Goal: Information Seeking & Learning: Learn about a topic

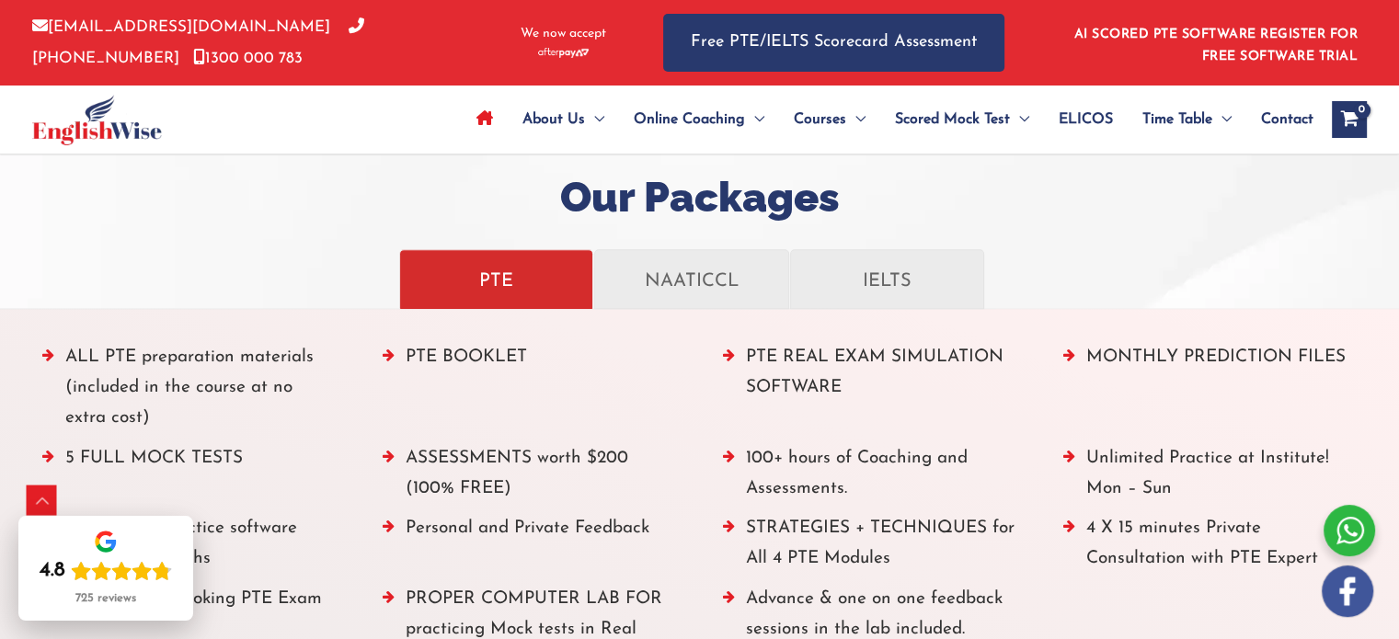
scroll to position [2012, 0]
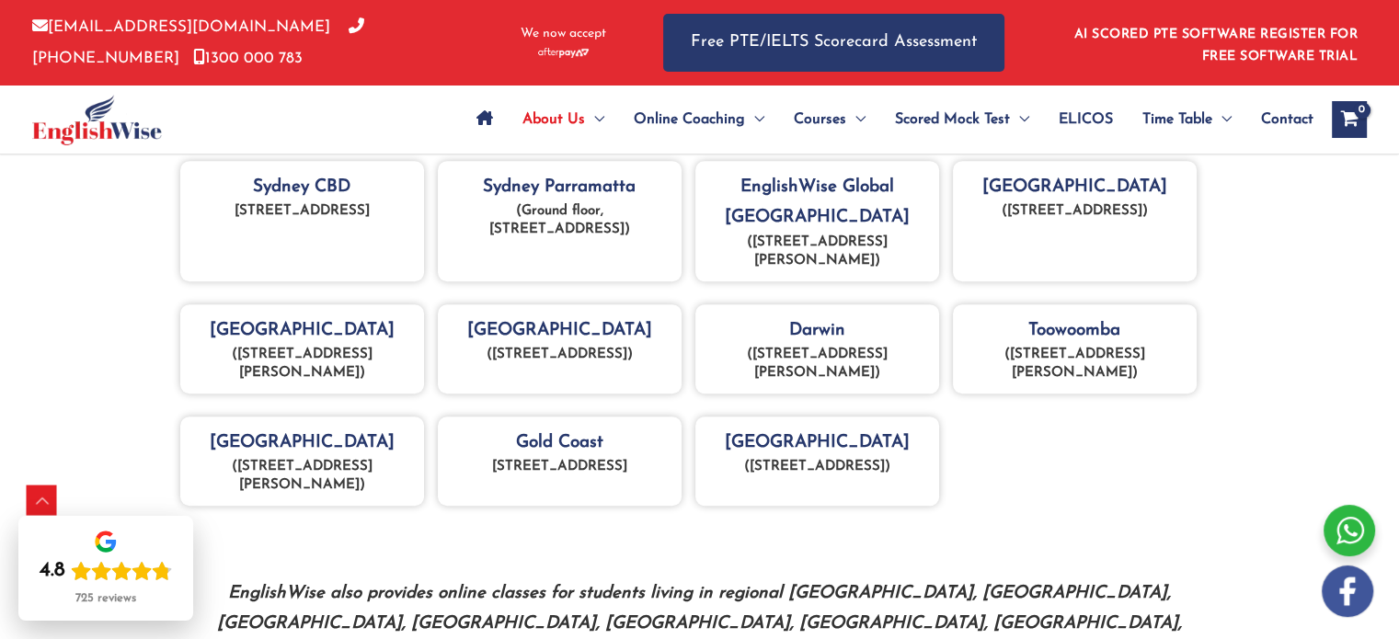
scroll to position [828, 0]
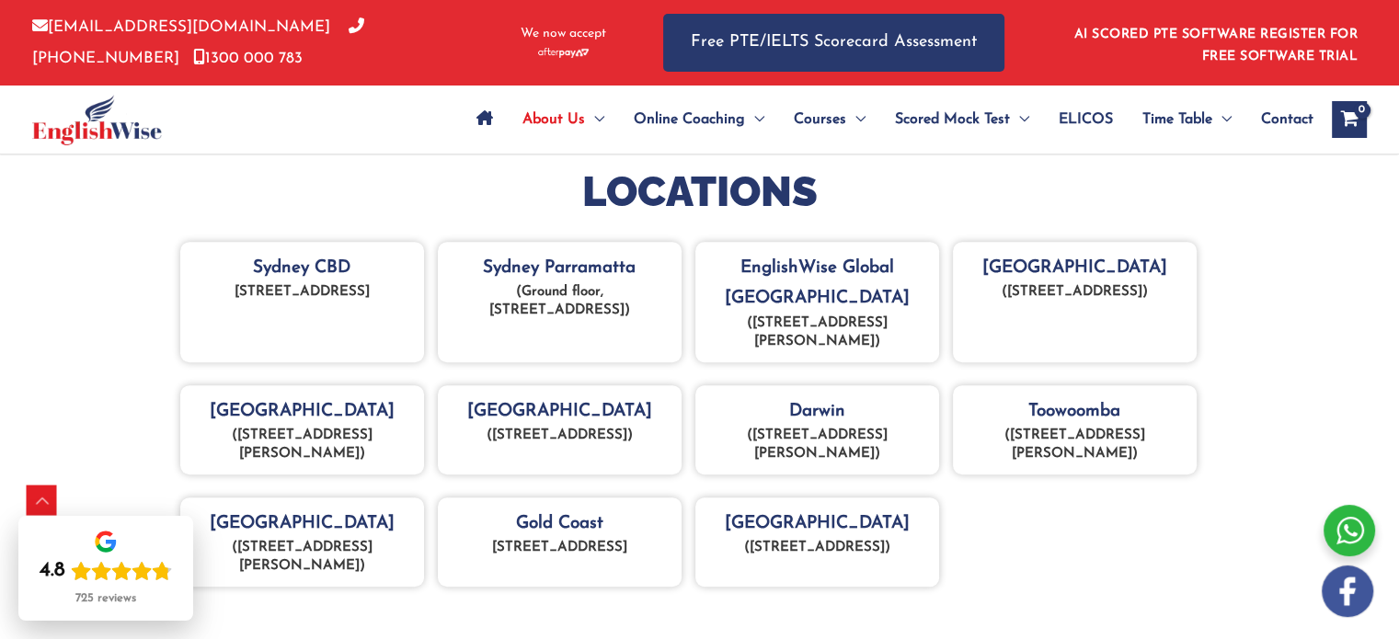
click at [575, 271] on div "Sydney Parramatta (Ground floor, 43 Hunter St Parramatta 2150)" at bounding box center [560, 302] width 244 height 121
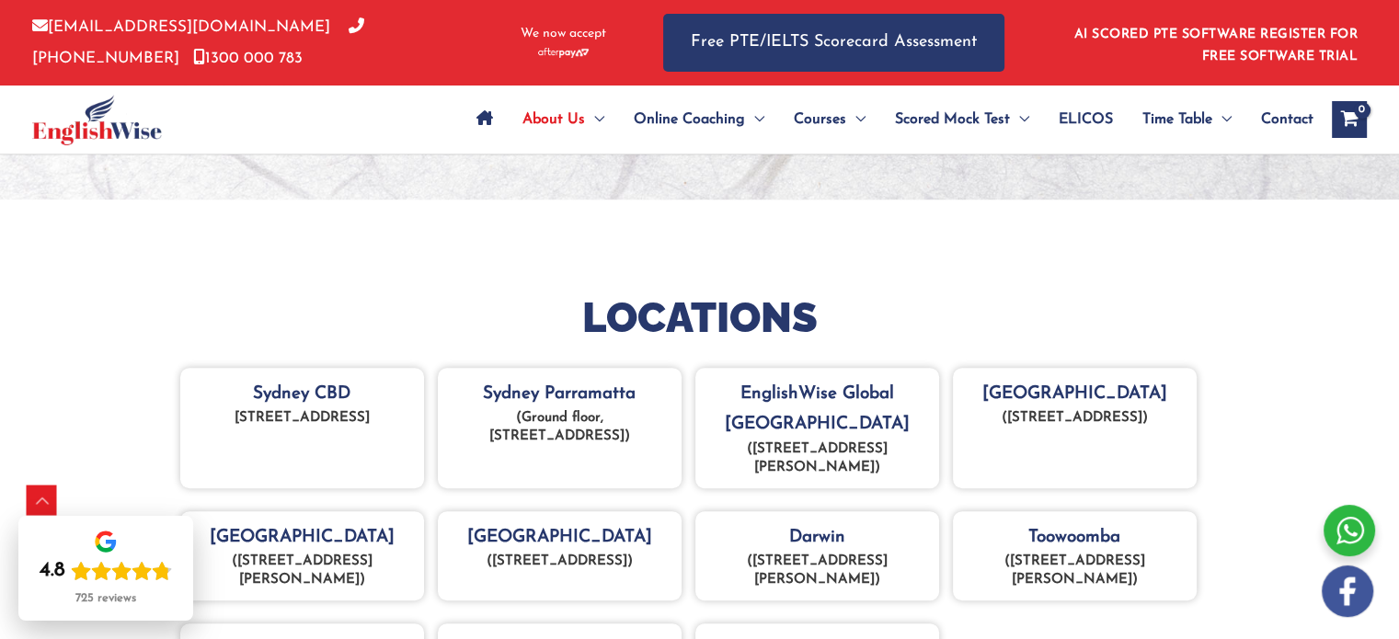
scroll to position [552, 0]
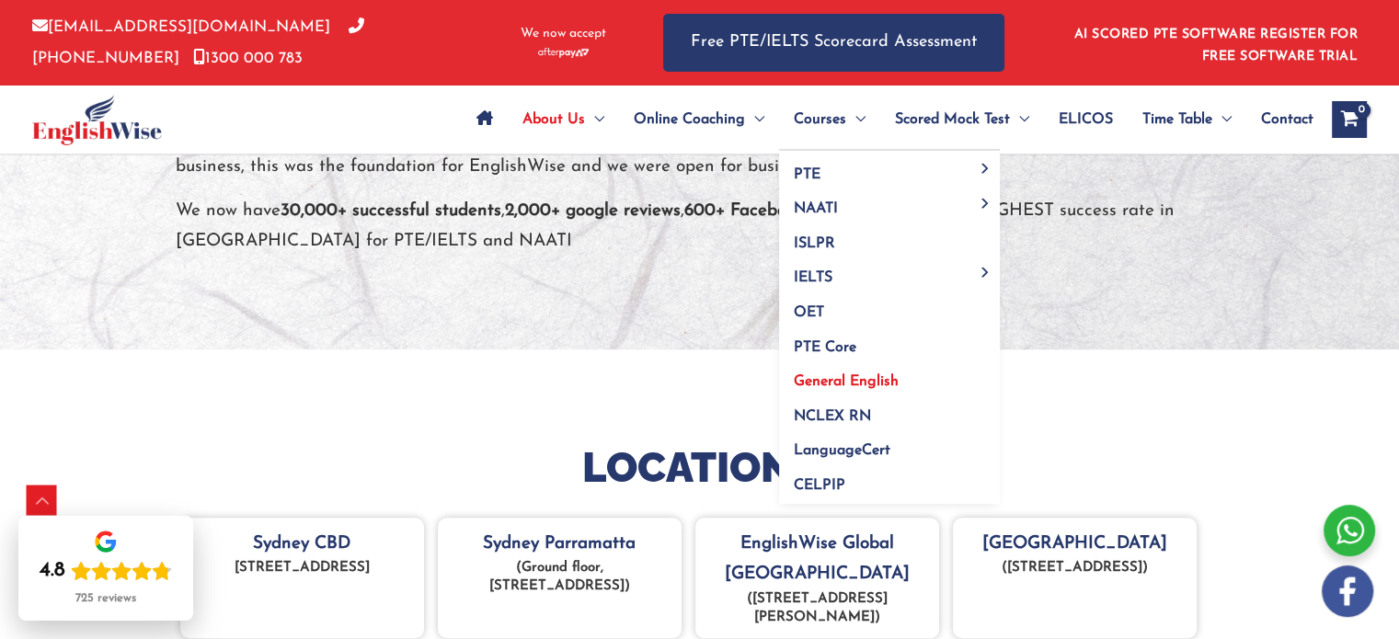
click at [855, 380] on span "General English" at bounding box center [846, 381] width 105 height 15
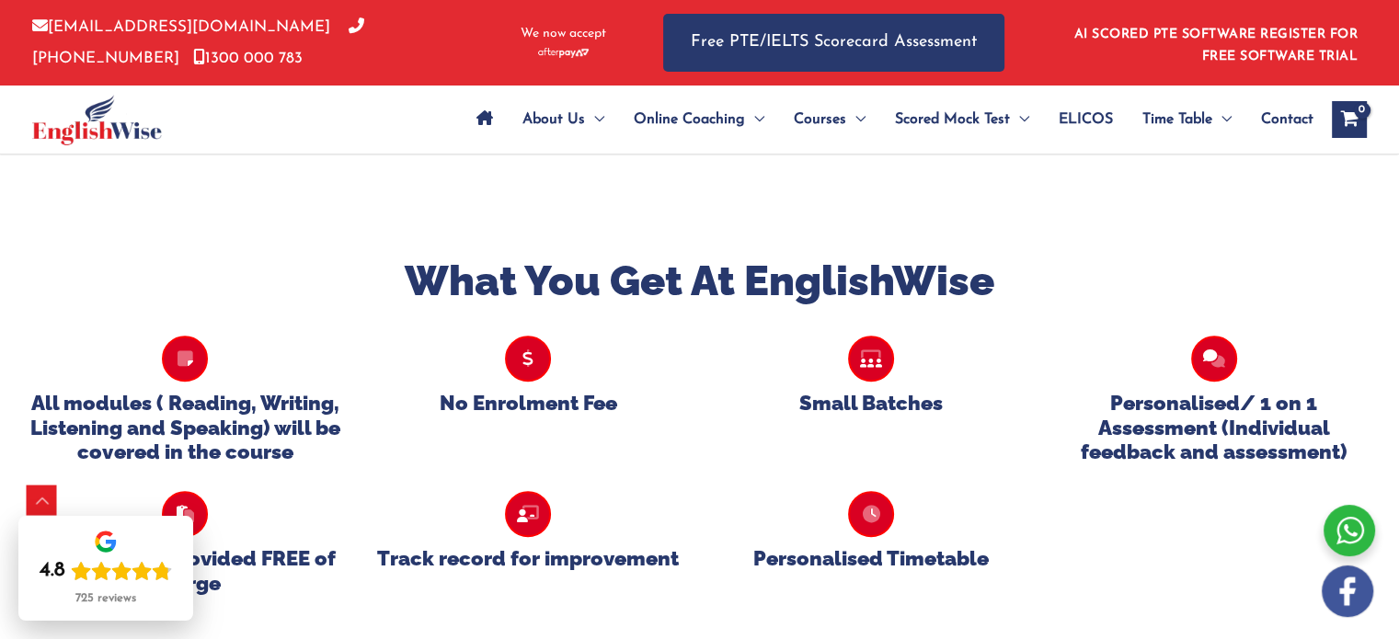
scroll to position [1115, 0]
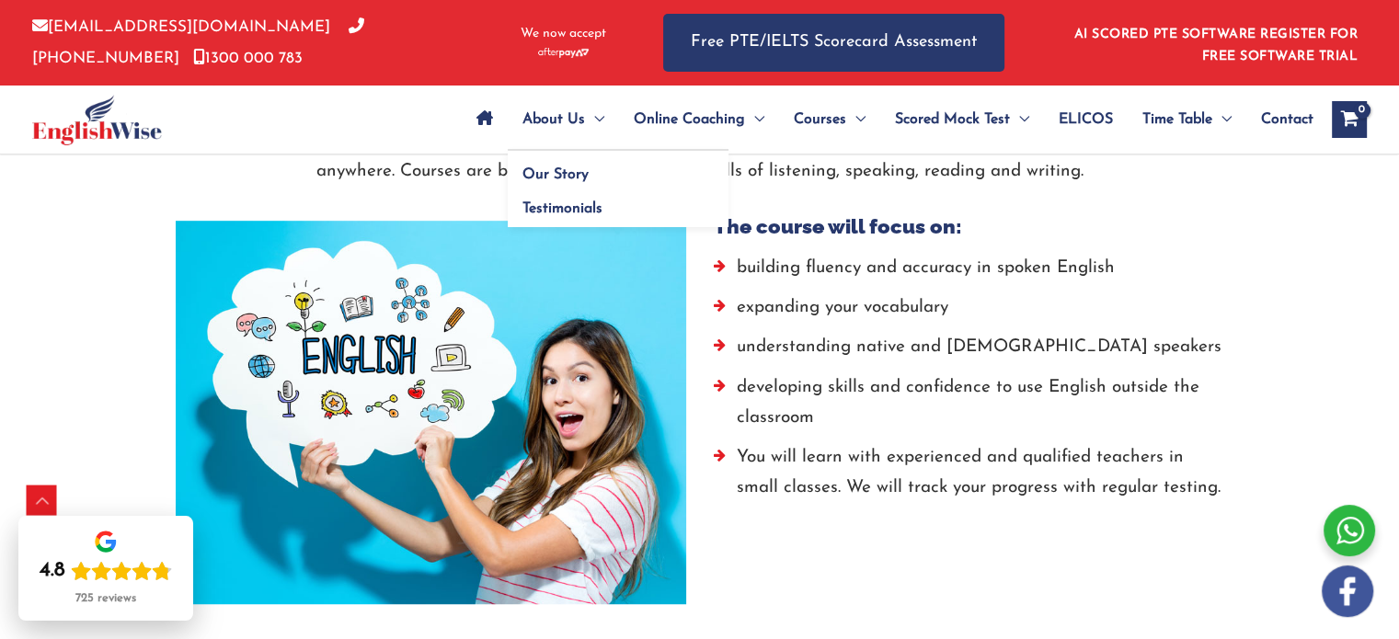
click at [508, 113] on link "About Us" at bounding box center [563, 119] width 111 height 64
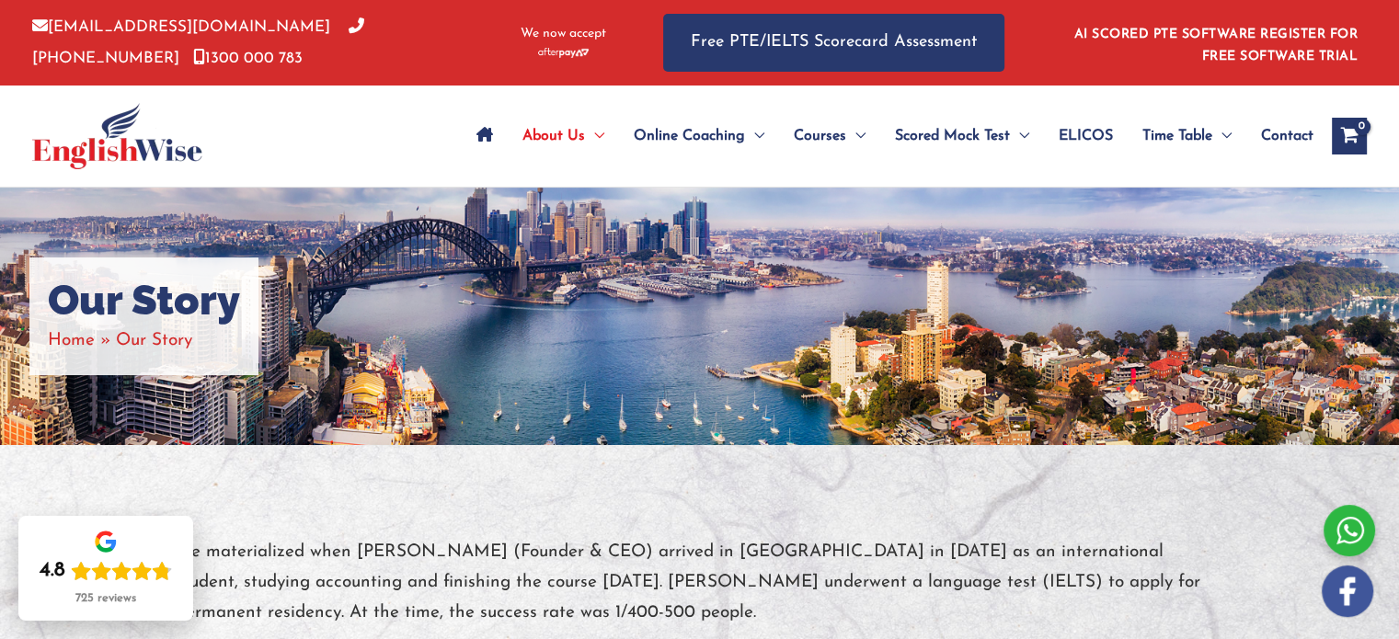
click at [152, 332] on span "Our Story" at bounding box center [154, 340] width 76 height 17
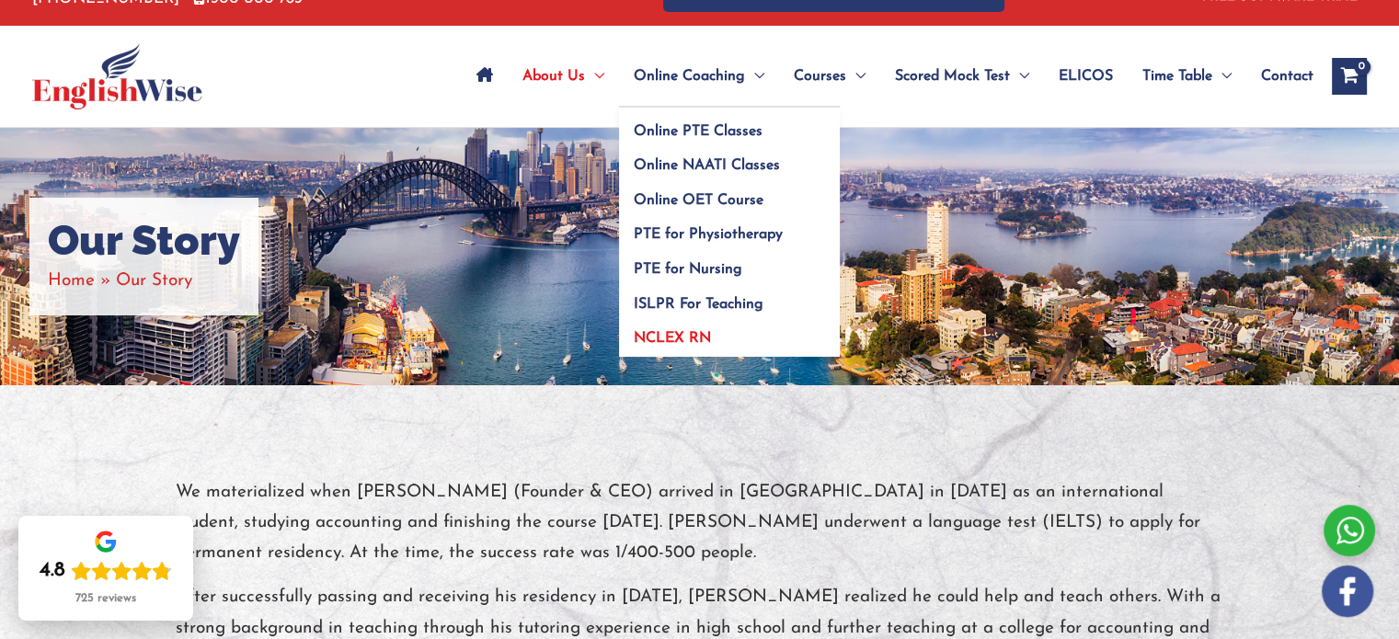
scroll to position [92, 0]
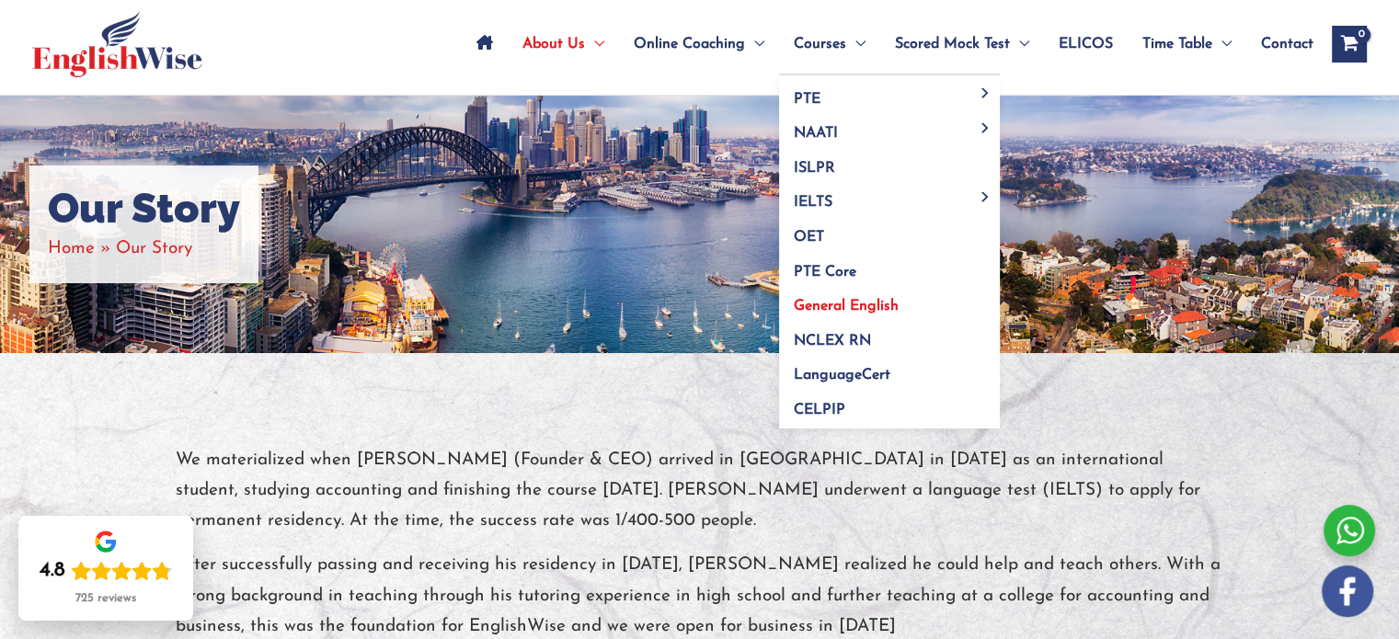
click at [813, 312] on span "General English" at bounding box center [846, 306] width 105 height 15
